Goal: Information Seeking & Learning: Learn about a topic

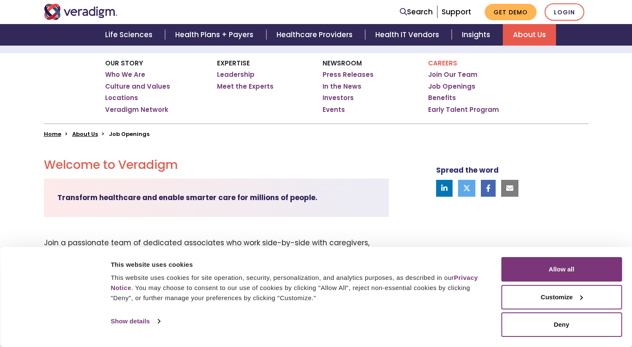
scroll to position [140, 0]
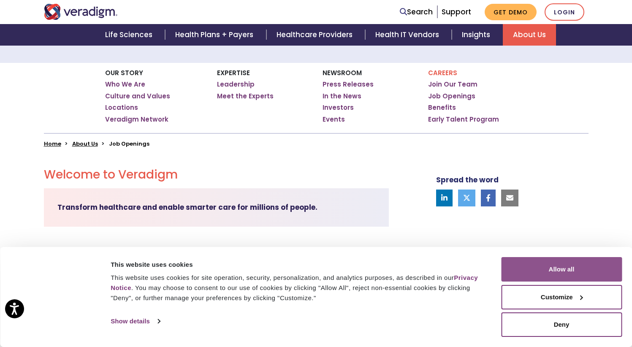
click at [576, 268] on button "Allow all" at bounding box center [561, 269] width 121 height 24
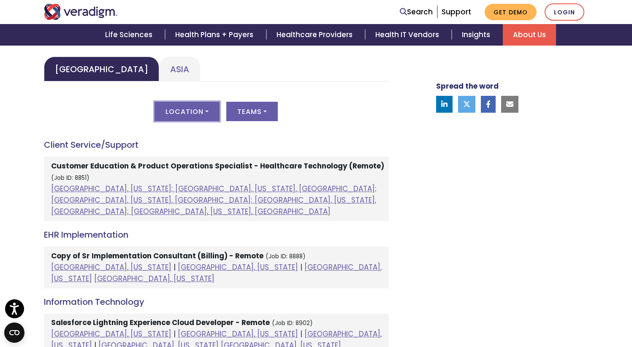
scroll to position [449, 0]
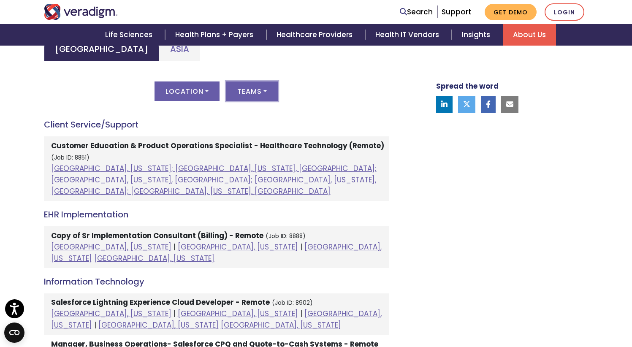
click at [254, 81] on button "Teams" at bounding box center [251, 90] width 51 height 19
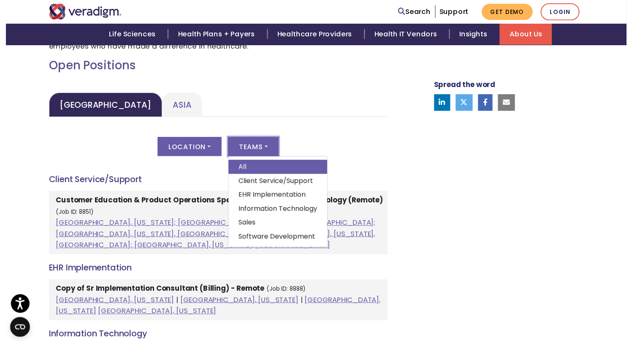
scroll to position [365, 0]
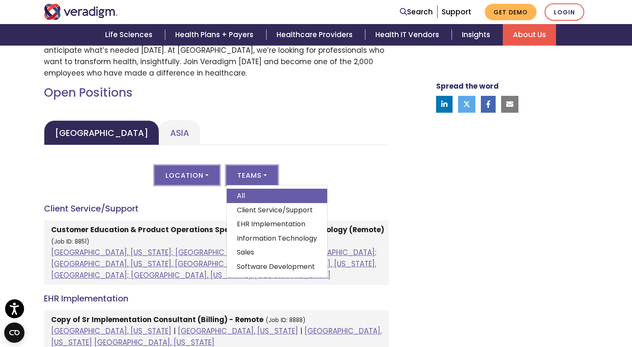
click at [187, 166] on button "Location" at bounding box center [186, 174] width 65 height 19
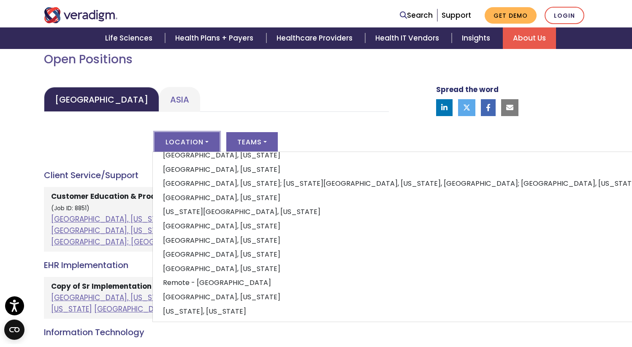
scroll to position [403, 0]
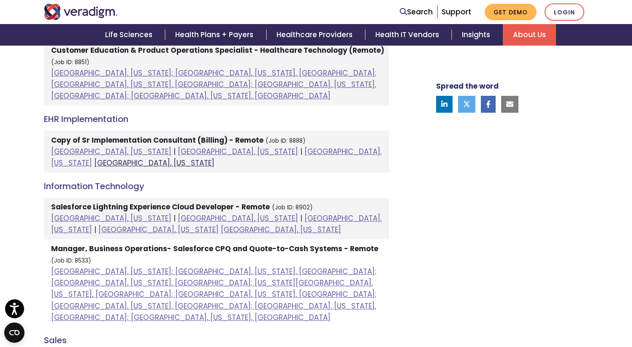
scroll to position [566, 0]
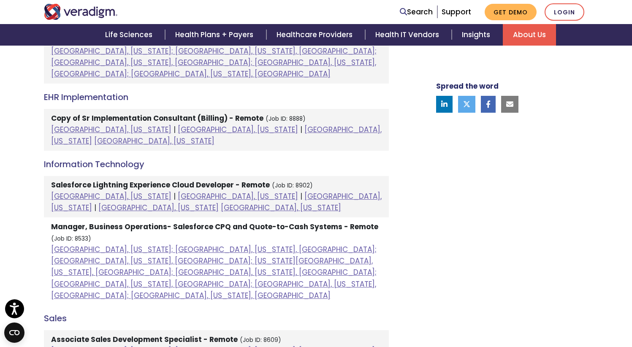
click at [220, 180] on strong "Salesforce Lightning Experience Cloud Developer - Remote" at bounding box center [160, 185] width 219 height 10
click at [74, 191] on link "[GEOGRAPHIC_DATA], [US_STATE]" at bounding box center [111, 196] width 120 height 10
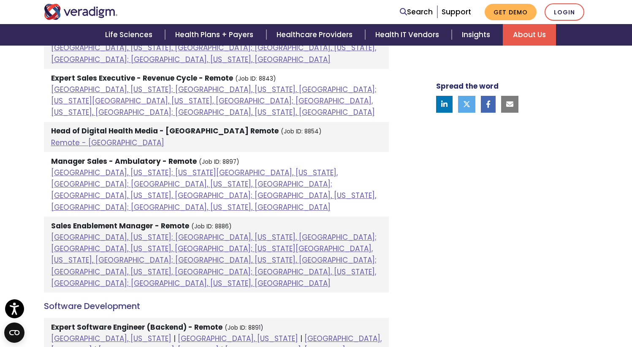
click at [288, 167] on div "Client Service/Support Customer Education & Product Operations Specialist - Hea…" at bounding box center [216, 130] width 345 height 884
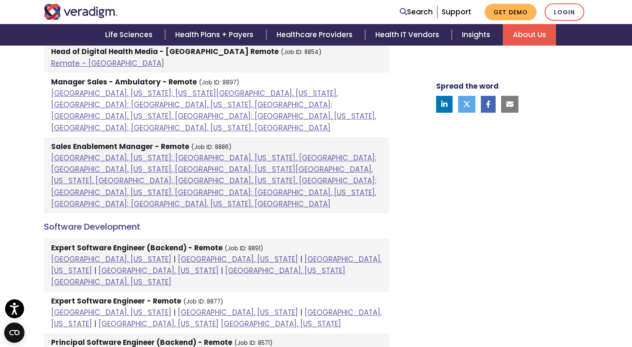
scroll to position [949, 0]
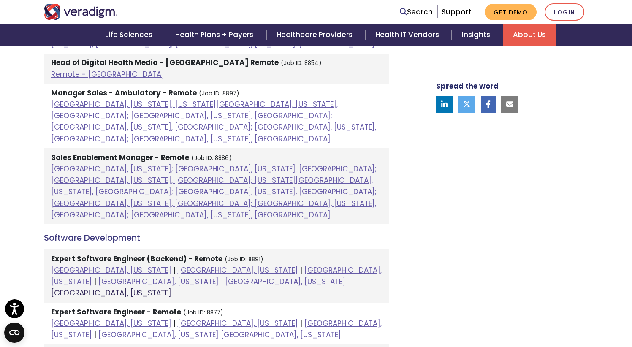
click at [134, 288] on link "[GEOGRAPHIC_DATA], [US_STATE]" at bounding box center [111, 293] width 120 height 10
click at [341, 330] on link "[GEOGRAPHIC_DATA], [US_STATE]" at bounding box center [281, 335] width 120 height 10
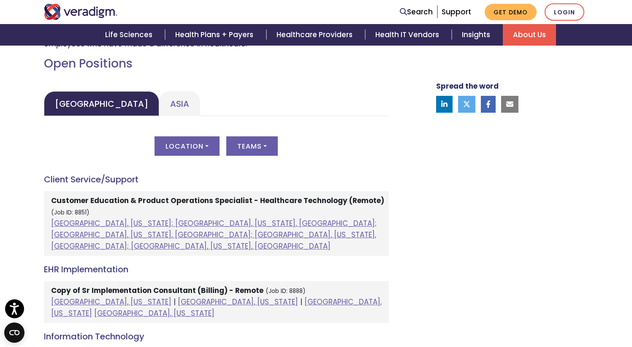
scroll to position [379, 0]
